Goal: Task Accomplishment & Management: Complete application form

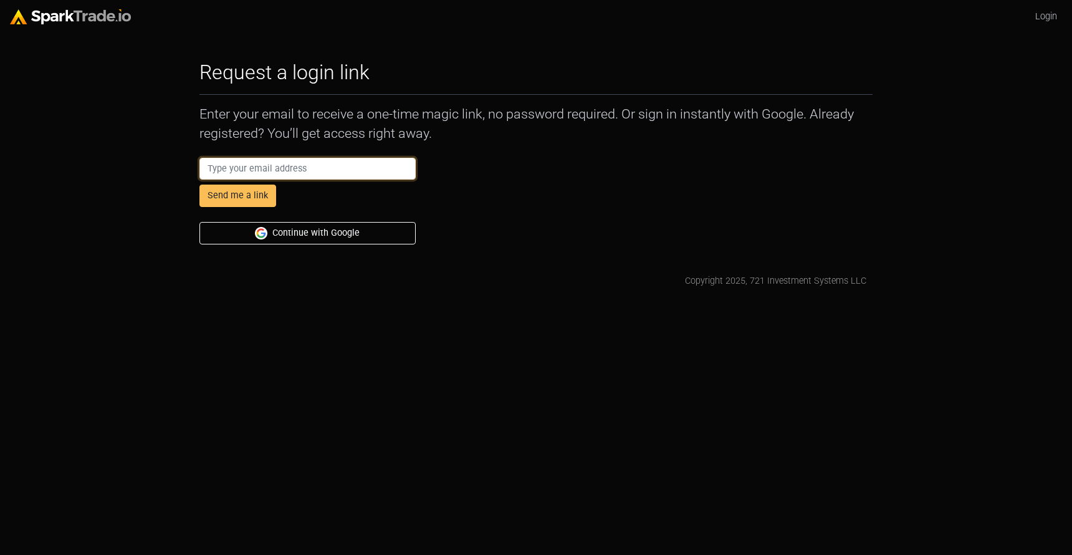
click at [307, 162] on input "email" at bounding box center [307, 169] width 216 height 22
type input "Dan@anstandig.com"
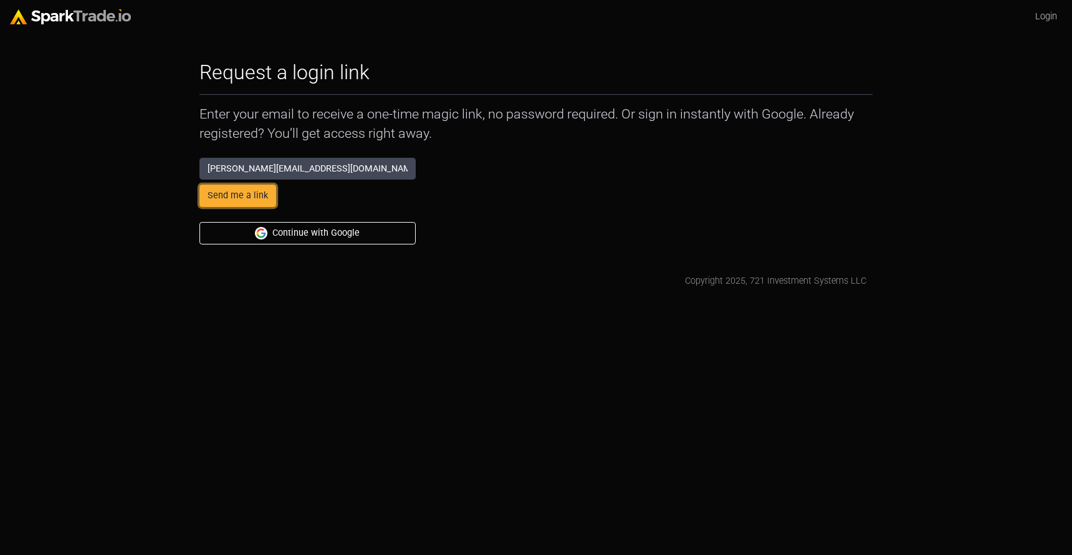
click at [260, 198] on button "Send me a link" at bounding box center [237, 195] width 77 height 22
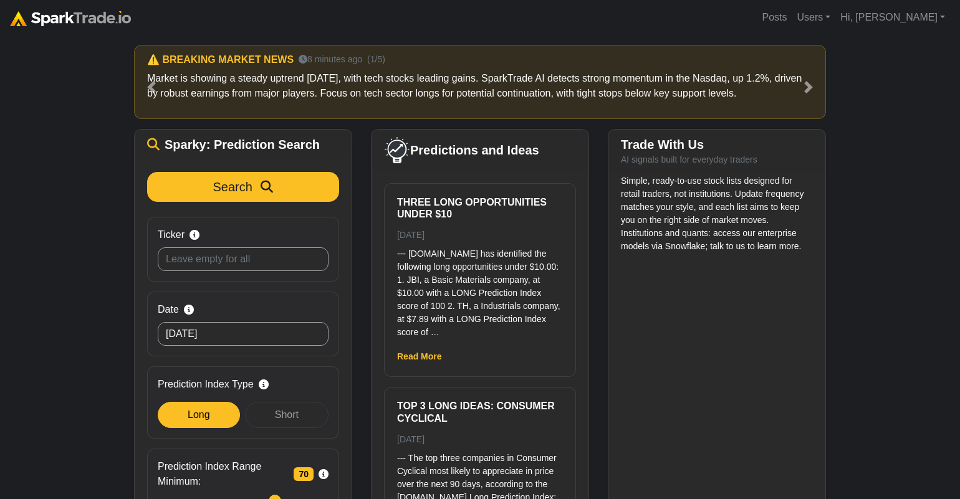
click at [739, 265] on div "Simple, ready-to-use stock lists designed for retail traders, not institutions.…" at bounding box center [716, 361] width 217 height 373
click at [835, 21] on link "Users" at bounding box center [814, 17] width 44 height 25
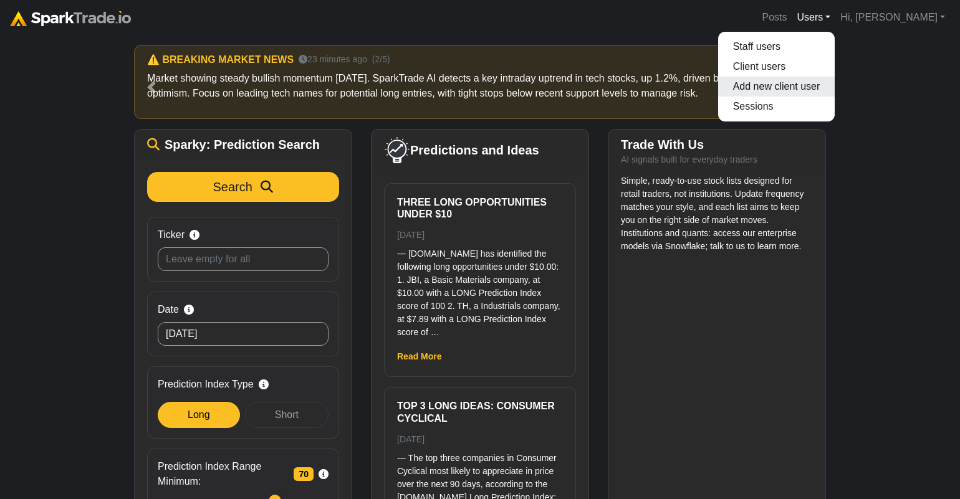
click at [817, 84] on link "Add new client user" at bounding box center [776, 87] width 117 height 20
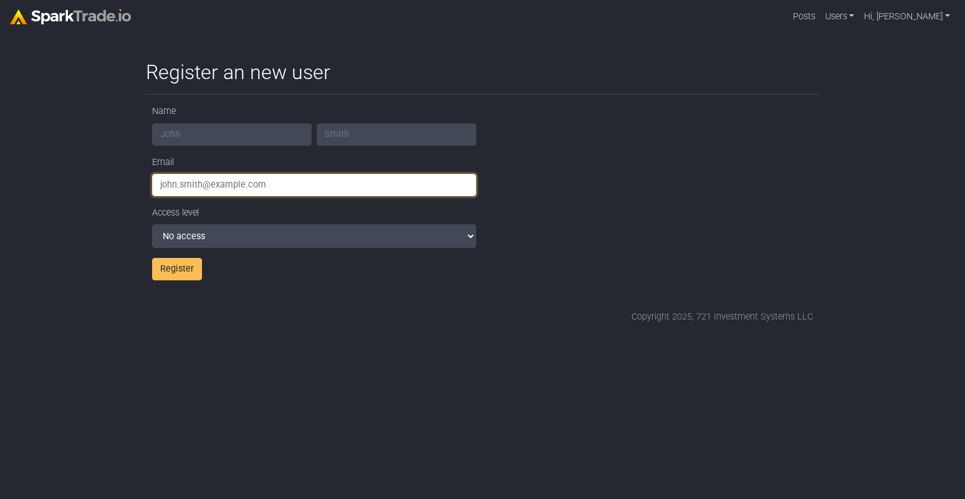
click at [236, 188] on input "email" at bounding box center [314, 185] width 324 height 22
paste input "<adietz@consor.com>"
type input "adietz@consor.com"
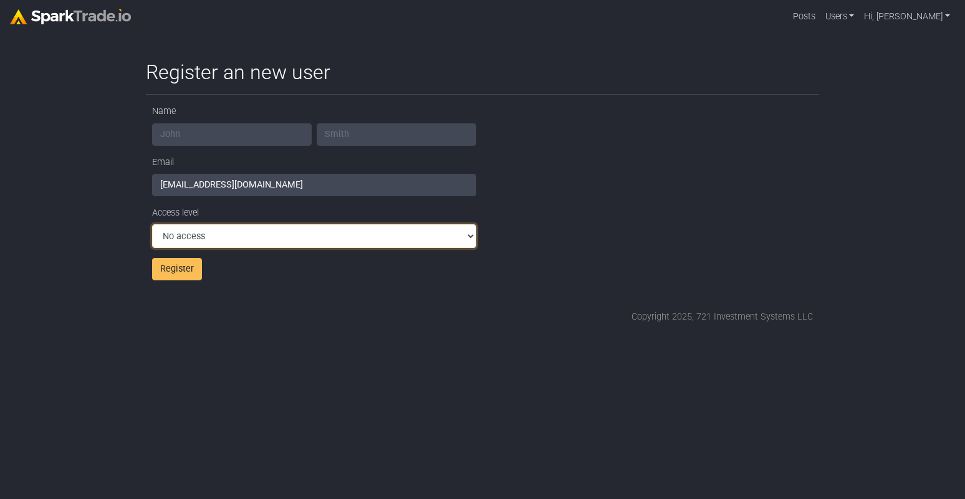
click at [251, 236] on select "No access Full access" at bounding box center [314, 236] width 324 height 24
select select "FULL_ACCESS"
click at [152, 224] on select "No access Full access" at bounding box center [314, 236] width 324 height 24
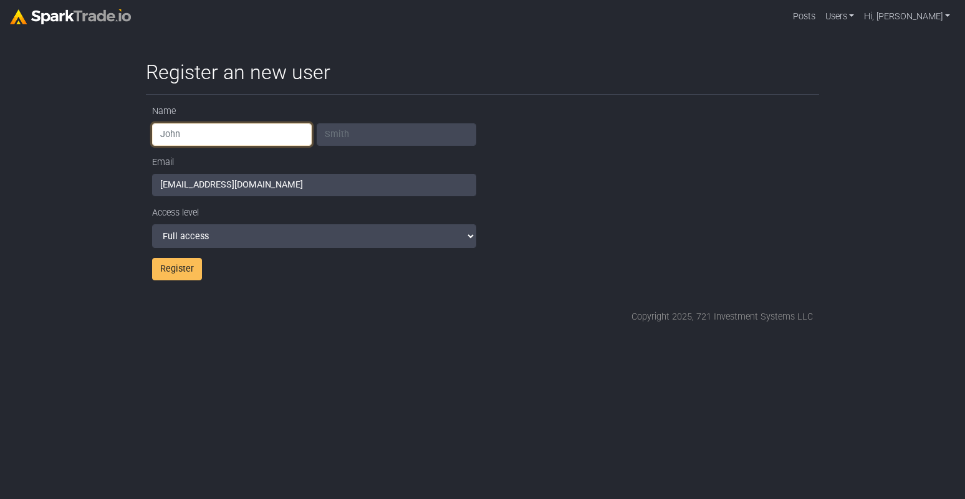
click at [242, 133] on input "text" at bounding box center [232, 134] width 160 height 22
type input "Alex"
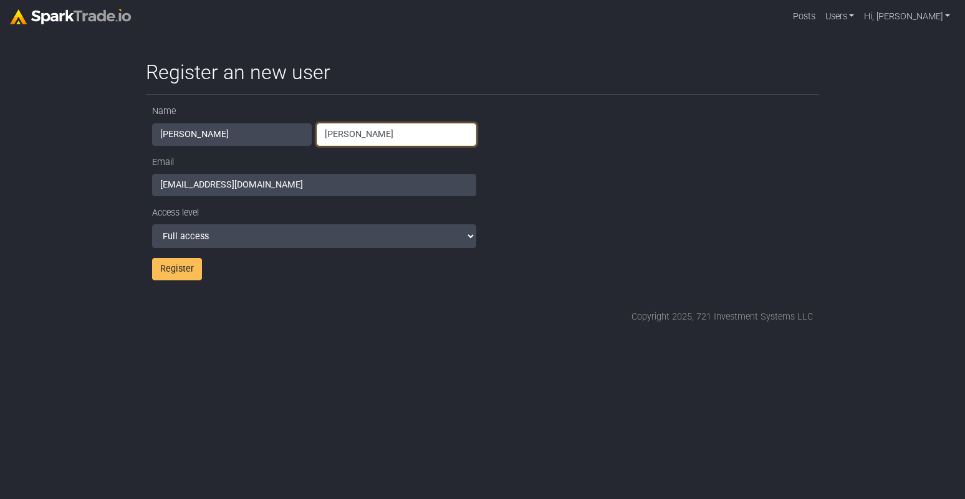
type input "Dietz"
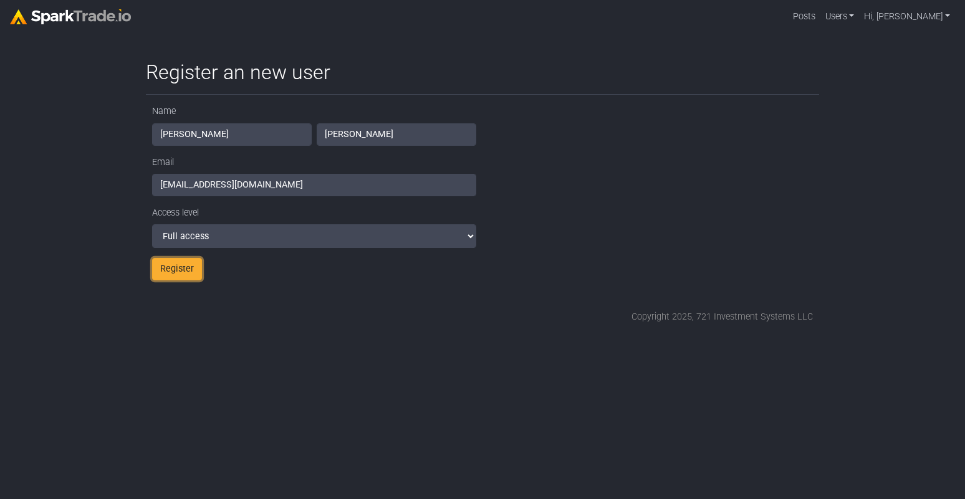
click at [181, 279] on button "Register" at bounding box center [177, 269] width 50 height 22
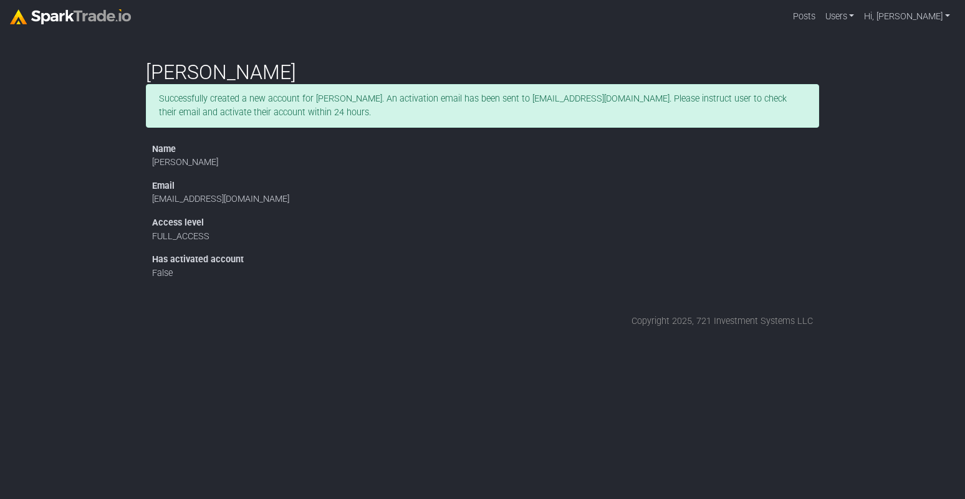
click at [50, 12] on img at bounding box center [70, 16] width 121 height 15
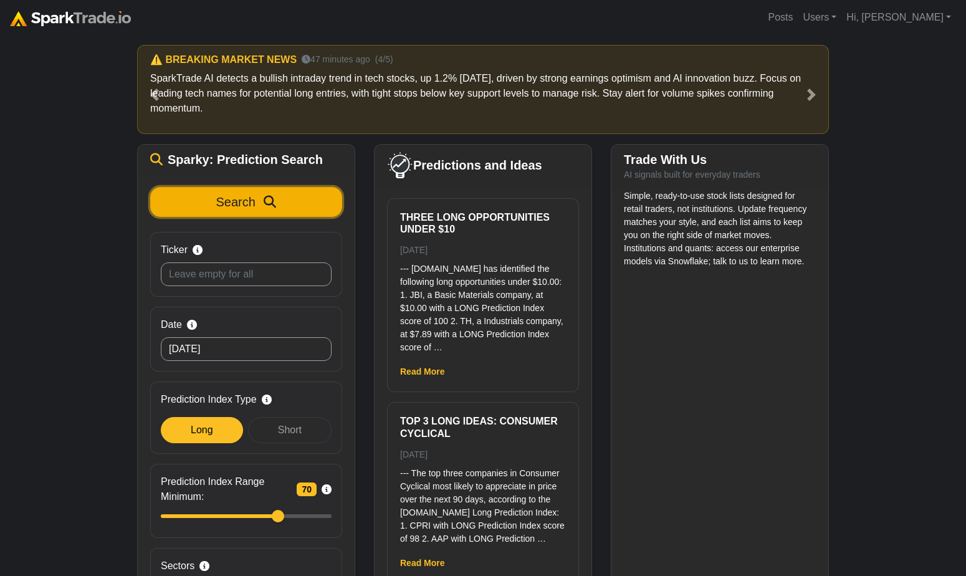
click at [265, 199] on icon "submit" at bounding box center [270, 202] width 12 height 12
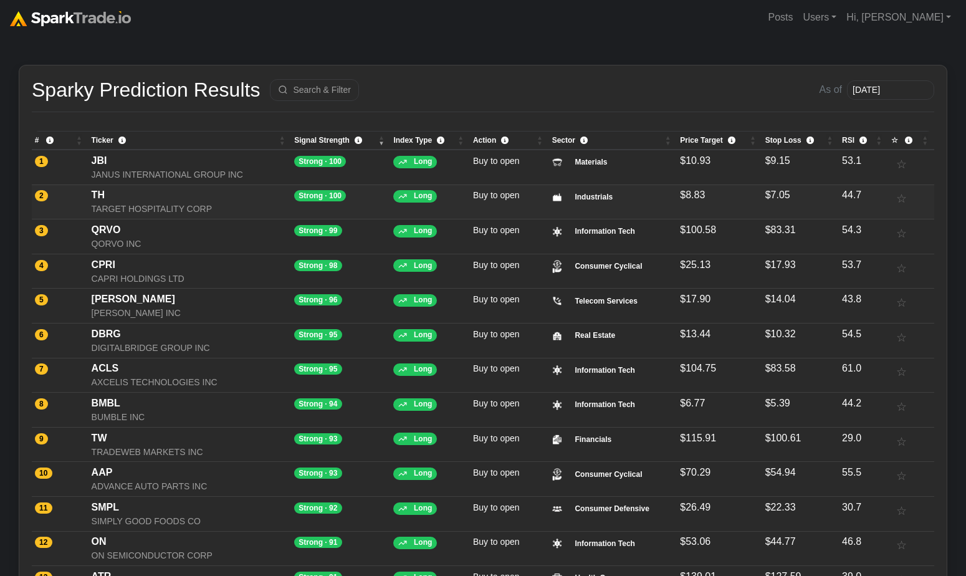
click at [108, 191] on div "TH" at bounding box center [190, 195] width 197 height 15
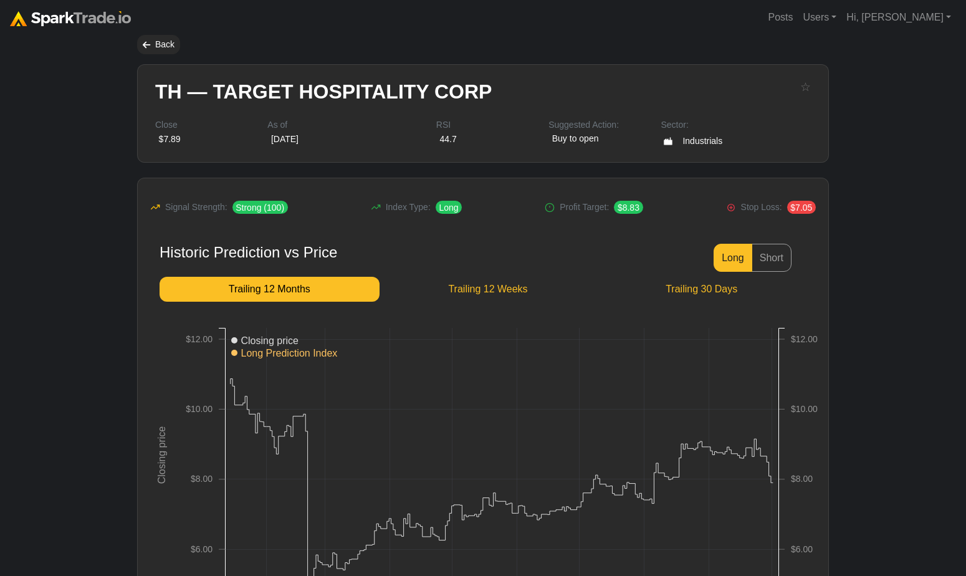
click at [51, 19] on img at bounding box center [70, 18] width 121 height 15
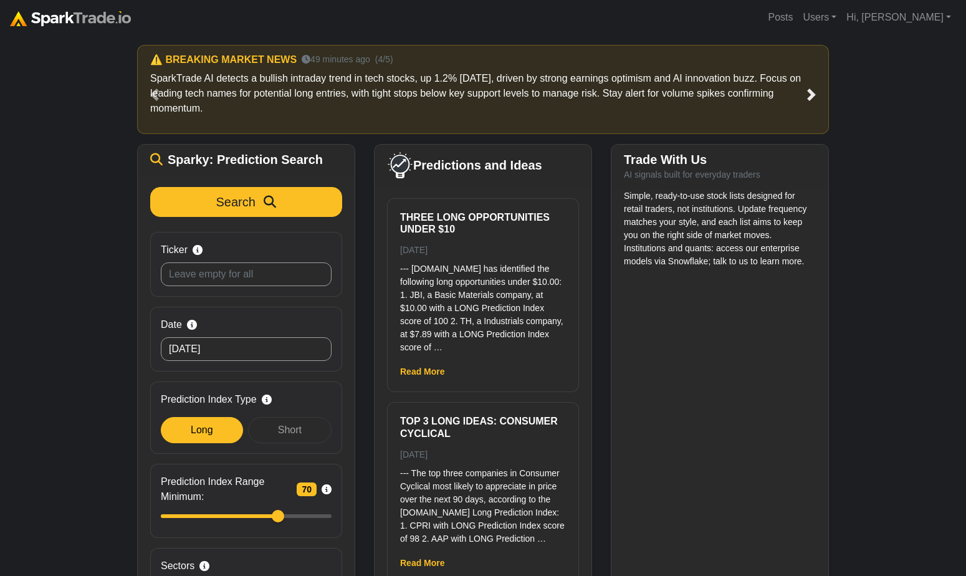
click at [797, 94] on link "Next" at bounding box center [812, 94] width 35 height 99
